Goal: Navigation & Orientation: Find specific page/section

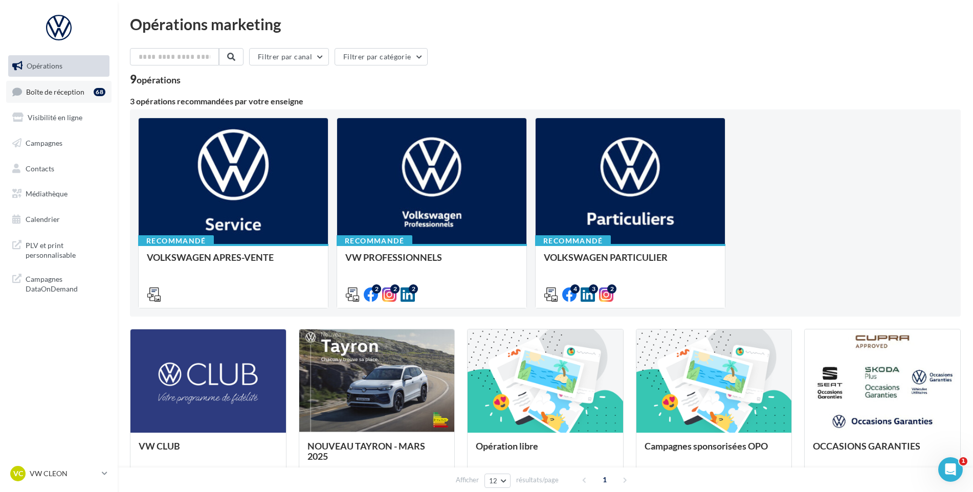
click at [60, 101] on link "Boîte de réception 68" at bounding box center [58, 92] width 105 height 22
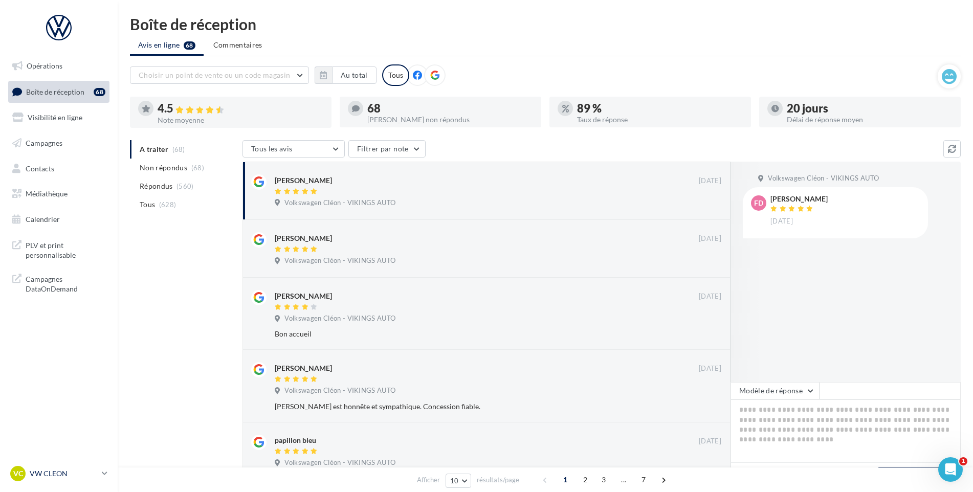
click at [65, 475] on p "VW CLEON" at bounding box center [64, 474] width 68 height 10
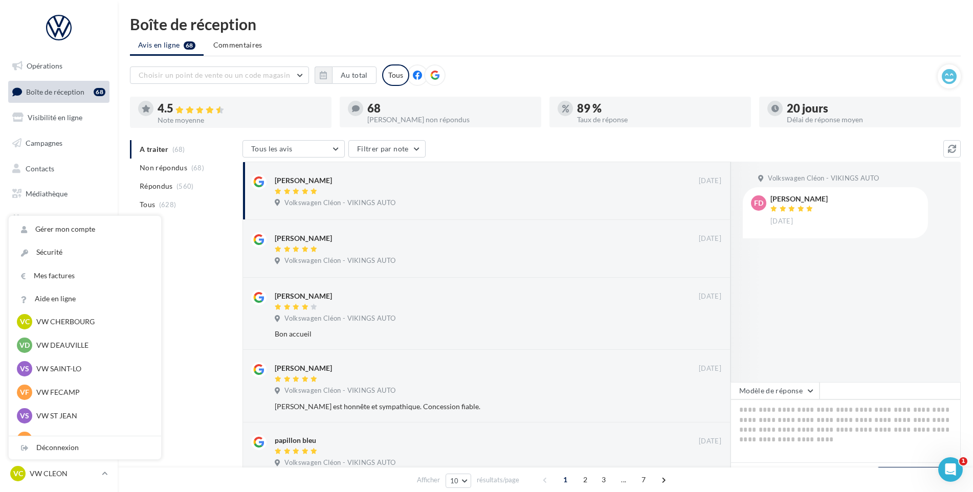
scroll to position [102, 0]
click at [81, 367] on p "VW FECAMP" at bounding box center [92, 369] width 113 height 10
